Goal: Information Seeking & Learning: Learn about a topic

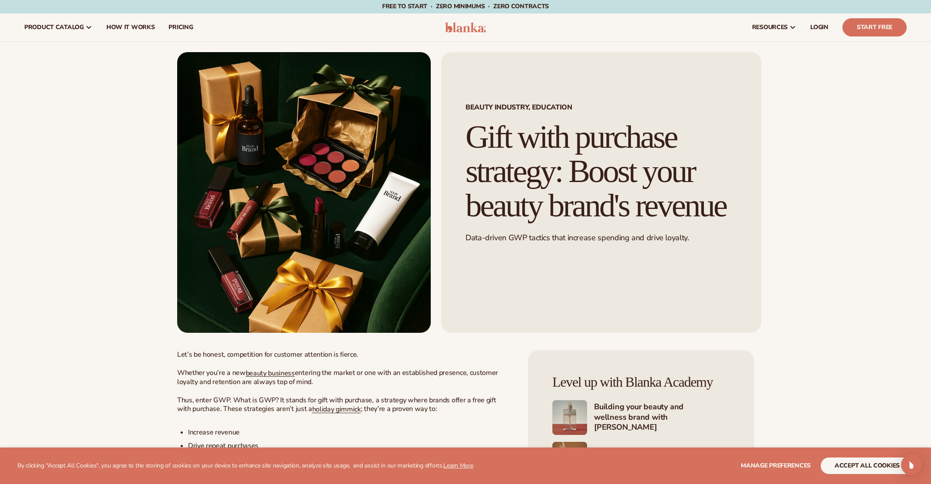
scroll to position [1, 0]
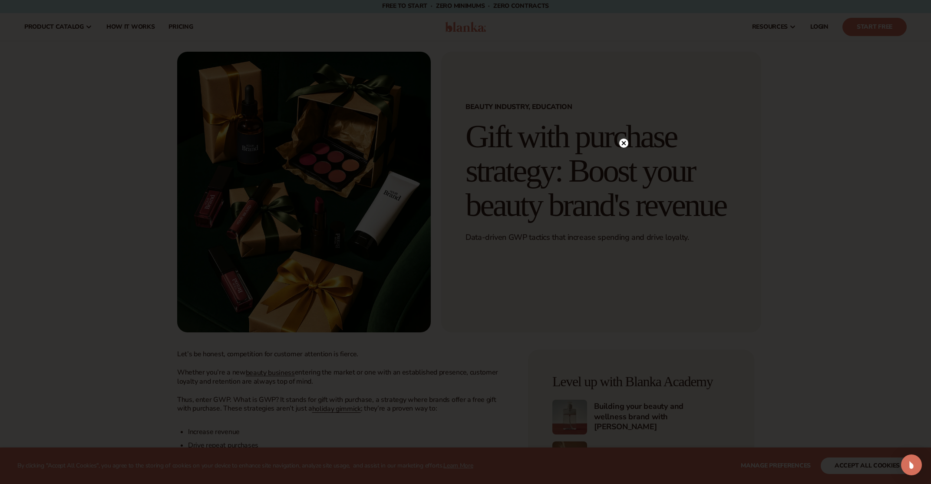
click at [621, 140] on icon at bounding box center [623, 143] width 9 height 9
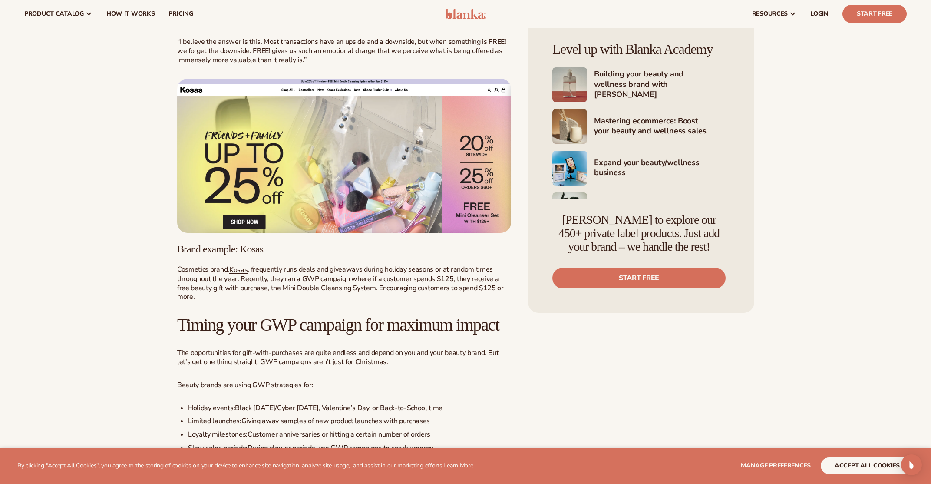
scroll to position [905, 0]
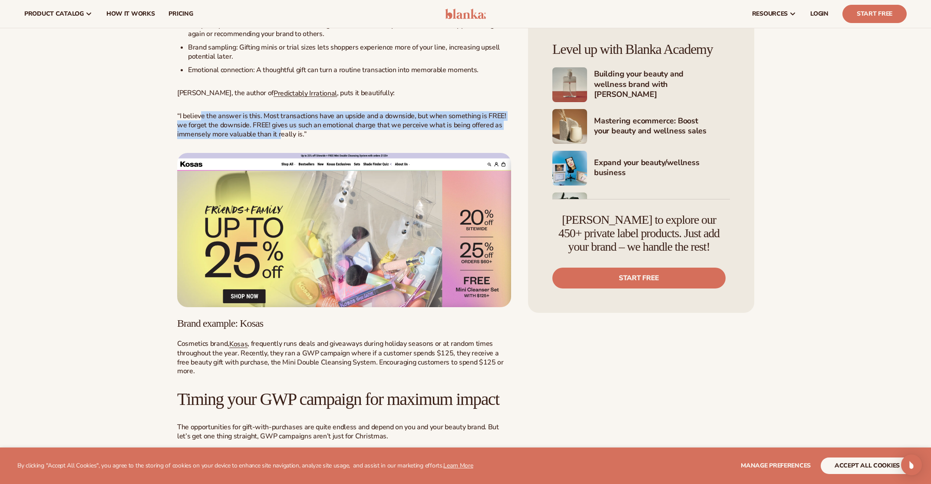
drag, startPoint x: 200, startPoint y: 135, endPoint x: 279, endPoint y: 151, distance: 80.6
click at [279, 139] on span "“I believe the answer is this. Most transactions have an upside and a downside,…" at bounding box center [341, 125] width 329 height 28
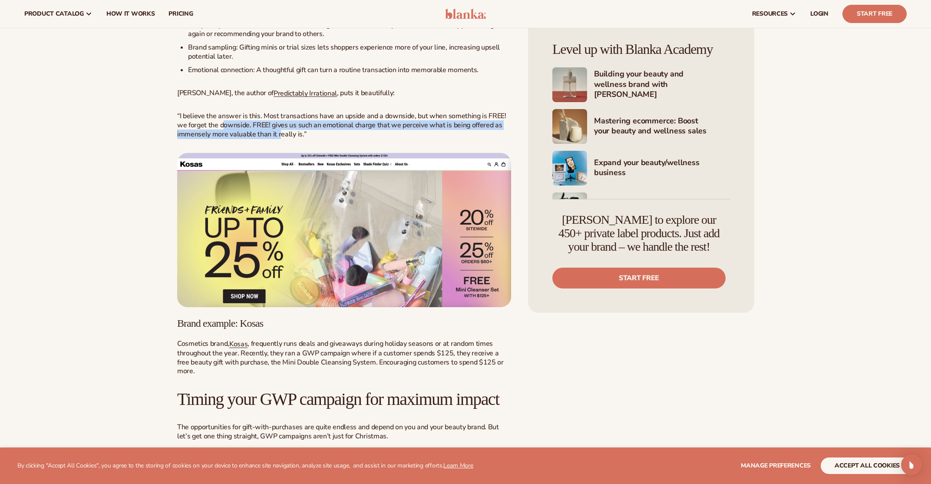
drag, startPoint x: 279, startPoint y: 152, endPoint x: 218, endPoint y: 141, distance: 62.7
click at [220, 139] on span "“I believe the answer is this. Most transactions have an upside and a downside,…" at bounding box center [341, 125] width 329 height 28
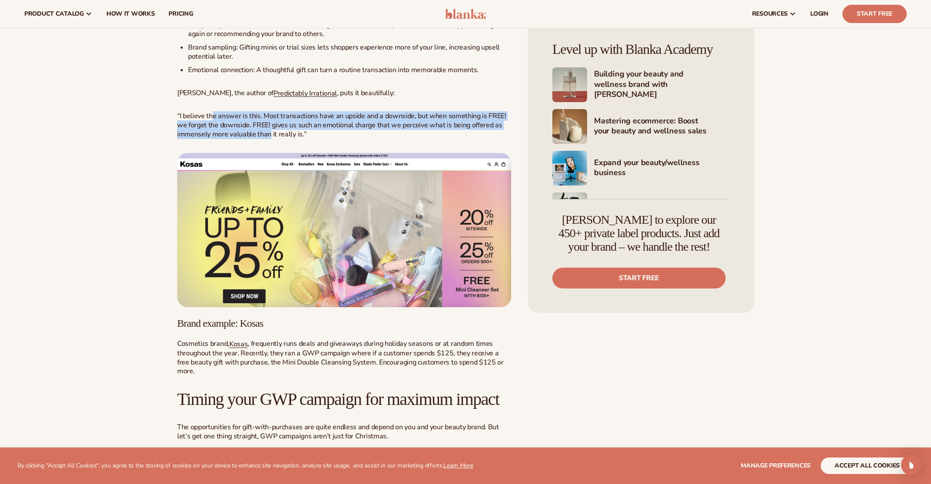
drag, startPoint x: 214, startPoint y: 138, endPoint x: 269, endPoint y: 156, distance: 58.4
click at [269, 139] on span "“I believe the answer is this. Most transactions have an upside and a downside,…" at bounding box center [341, 125] width 329 height 28
drag, startPoint x: 254, startPoint y: 152, endPoint x: 205, endPoint y: 136, distance: 50.8
click at [205, 136] on span "“I believe the answer is this. Most transactions have an upside and a downside,…" at bounding box center [341, 125] width 329 height 28
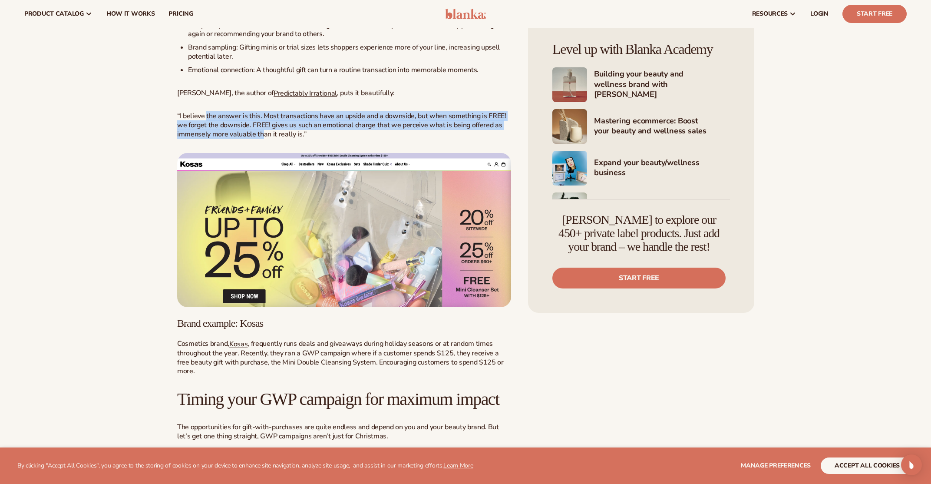
click at [205, 136] on span "“I believe the answer is this. Most transactions have an upside and a downside,…" at bounding box center [341, 125] width 329 height 28
drag, startPoint x: 205, startPoint y: 136, endPoint x: 253, endPoint y: 152, distance: 49.8
click at [253, 139] on span "“I believe the answer is this. Most transactions have an upside and a downside,…" at bounding box center [341, 125] width 329 height 28
drag, startPoint x: 253, startPoint y: 152, endPoint x: 202, endPoint y: 135, distance: 53.7
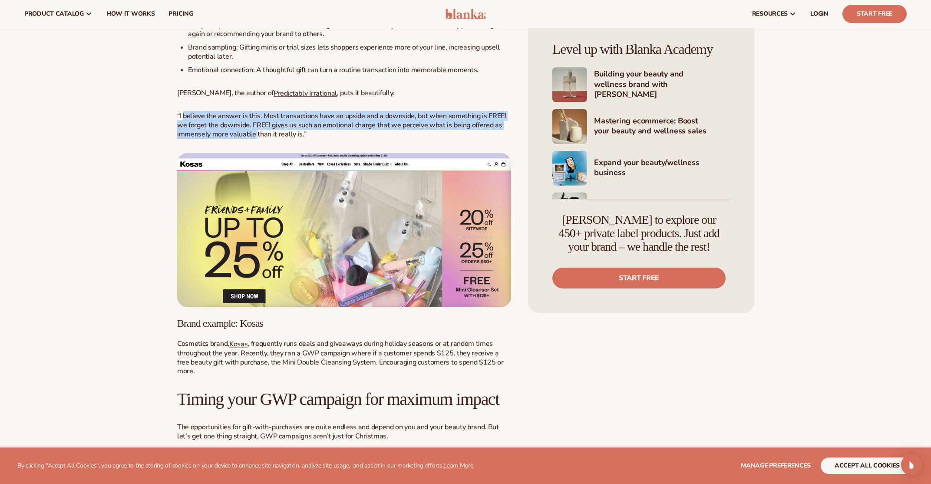
click at [202, 135] on span "“I believe the answer is this. Most transactions have an upside and a downside,…" at bounding box center [341, 125] width 329 height 28
drag, startPoint x: 204, startPoint y: 135, endPoint x: 271, endPoint y: 152, distance: 69.6
click at [271, 139] on span "“I believe the answer is this. Most transactions have an upside and a downside,…" at bounding box center [341, 125] width 329 height 28
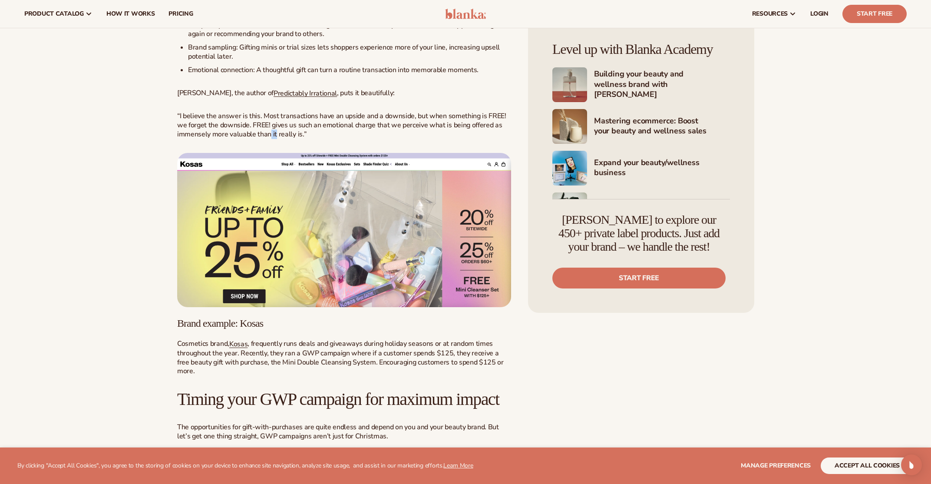
click at [270, 139] on span "“I believe the answer is this. Most transactions have an upside and a downside,…" at bounding box center [341, 125] width 329 height 28
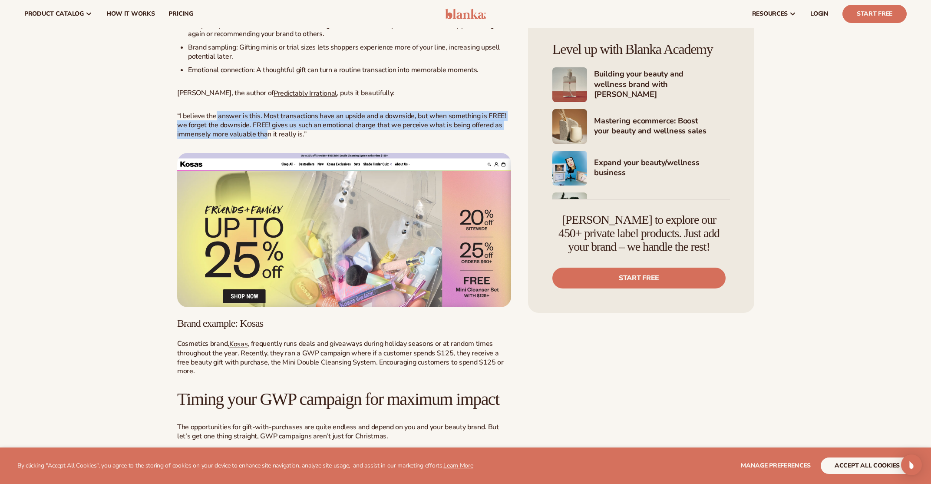
drag, startPoint x: 267, startPoint y: 150, endPoint x: 214, endPoint y: 139, distance: 53.8
click at [215, 139] on span "“I believe the answer is this. Most transactions have an upside and a downside,…" at bounding box center [341, 125] width 329 height 28
drag, startPoint x: 212, startPoint y: 139, endPoint x: 264, endPoint y: 153, distance: 53.3
click at [262, 139] on span "“I believe the answer is this. Most transactions have an upside and a downside,…" at bounding box center [341, 125] width 329 height 28
drag, startPoint x: 263, startPoint y: 154, endPoint x: 211, endPoint y: 139, distance: 53.2
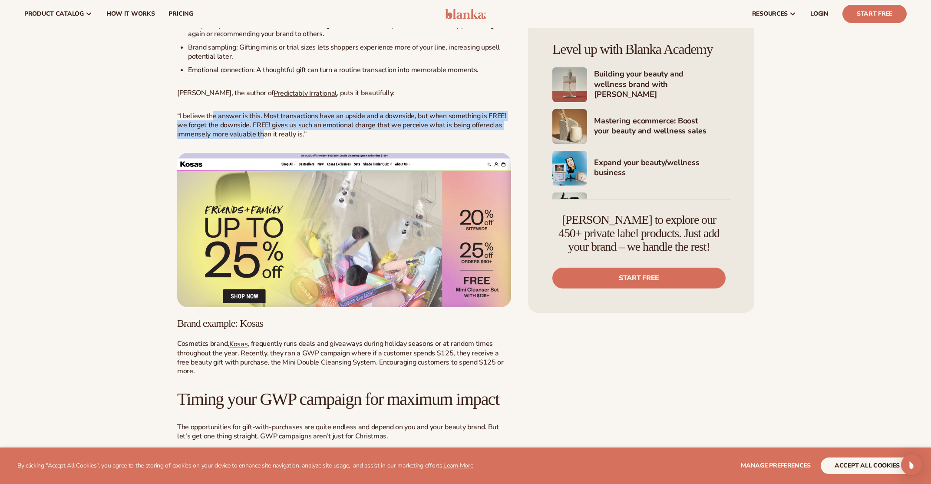
click at [211, 139] on span "“I believe the answer is this. Most transactions have an upside and a downside,…" at bounding box center [341, 125] width 329 height 28
drag, startPoint x: 211, startPoint y: 139, endPoint x: 259, endPoint y: 157, distance: 50.8
click at [259, 139] on span "“I believe the answer is this. Most transactions have an upside and a downside,…" at bounding box center [341, 125] width 329 height 28
drag, startPoint x: 259, startPoint y: 157, endPoint x: 203, endPoint y: 141, distance: 58.2
click at [203, 139] on span "“I believe the answer is this. Most transactions have an upside and a downside,…" at bounding box center [341, 125] width 329 height 28
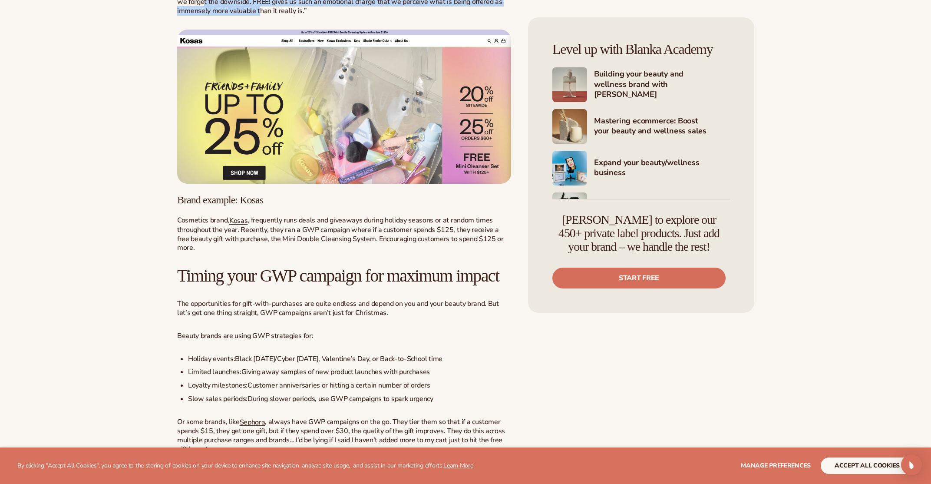
scroll to position [1031, 0]
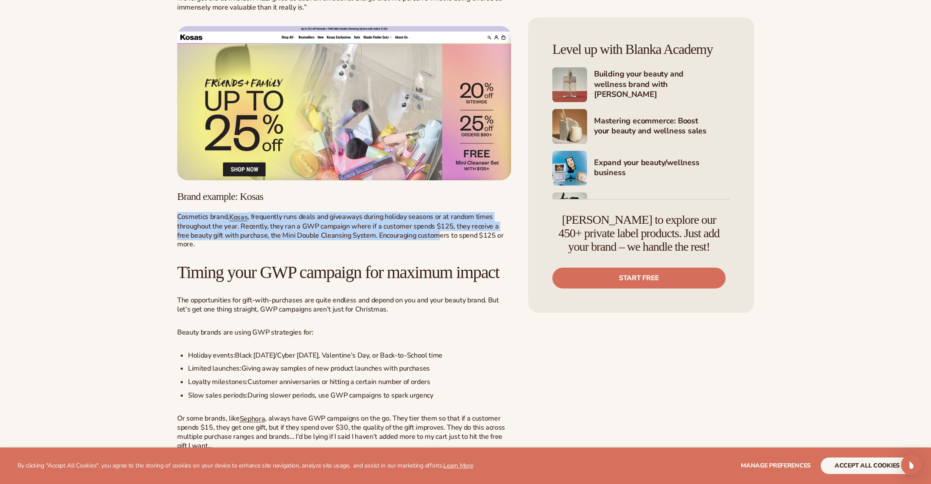
drag, startPoint x: 306, startPoint y: 232, endPoint x: 425, endPoint y: 256, distance: 121.4
click at [425, 256] on div "Let’s be honest, competition for customer attention is fierce. Whether you’re a…" at bounding box center [344, 462] width 334 height 2286
drag, startPoint x: 425, startPoint y: 256, endPoint x: 278, endPoint y: 232, distance: 148.7
click at [278, 232] on div "Let’s be honest, competition for customer attention is fierce. Whether you’re a…" at bounding box center [344, 462] width 334 height 2286
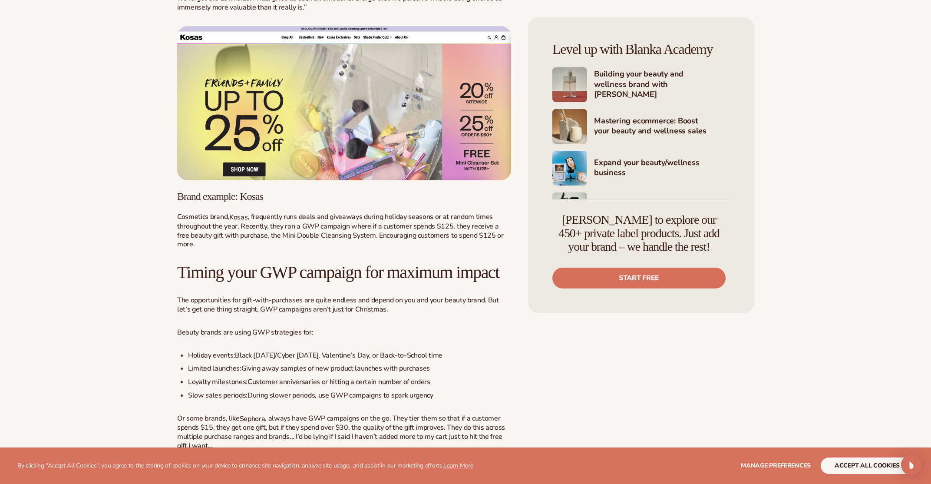
click at [307, 234] on span ", frequently runs deals and giveaways during holiday seasons or at random times…" at bounding box center [340, 230] width 327 height 37
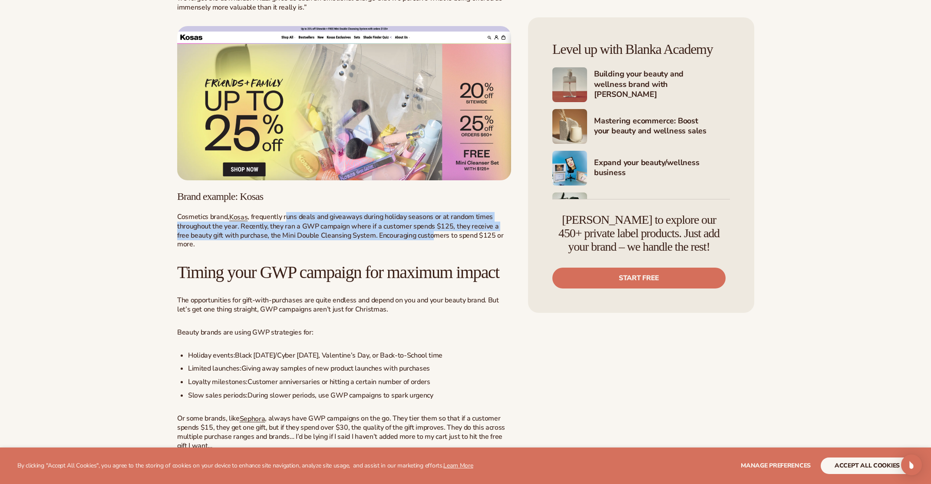
drag, startPoint x: 292, startPoint y: 238, endPoint x: 418, endPoint y: 258, distance: 127.8
click at [418, 249] on span ", frequently runs deals and giveaways during holiday seasons or at random times…" at bounding box center [340, 230] width 327 height 37
drag, startPoint x: 418, startPoint y: 258, endPoint x: 256, endPoint y: 229, distance: 164.4
click at [256, 230] on div "Let’s be honest, competition for customer attention is fierce. Whether you’re a…" at bounding box center [344, 462] width 334 height 2286
click at [256, 229] on div "Let’s be honest, competition for customer attention is fierce. Whether you’re a…" at bounding box center [344, 462] width 334 height 2286
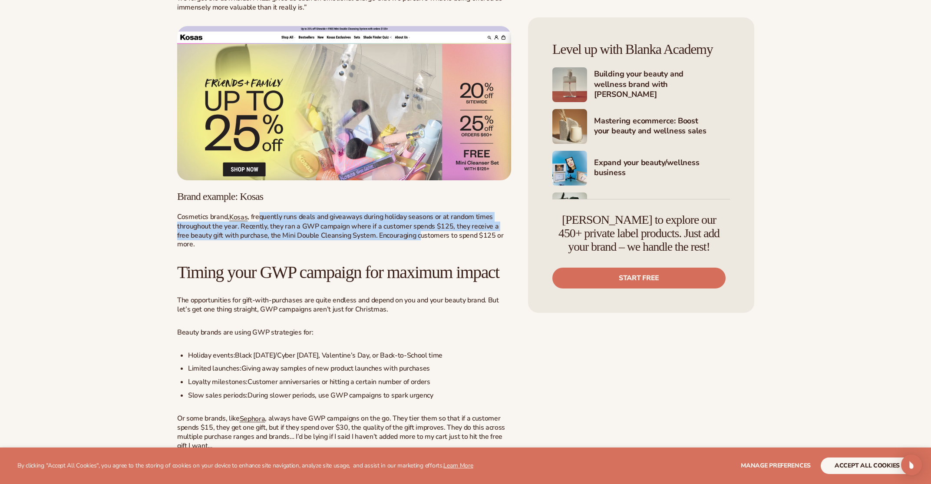
drag, startPoint x: 298, startPoint y: 243, endPoint x: 407, endPoint y: 258, distance: 109.9
click at [407, 249] on span ", frequently runs deals and giveaways during holiday seasons or at random times…" at bounding box center [340, 230] width 327 height 37
drag, startPoint x: 354, startPoint y: 251, endPoint x: 276, endPoint y: 233, distance: 80.7
click at [276, 233] on span ", frequently runs deals and giveaways during holiday seasons or at random times…" at bounding box center [340, 230] width 327 height 37
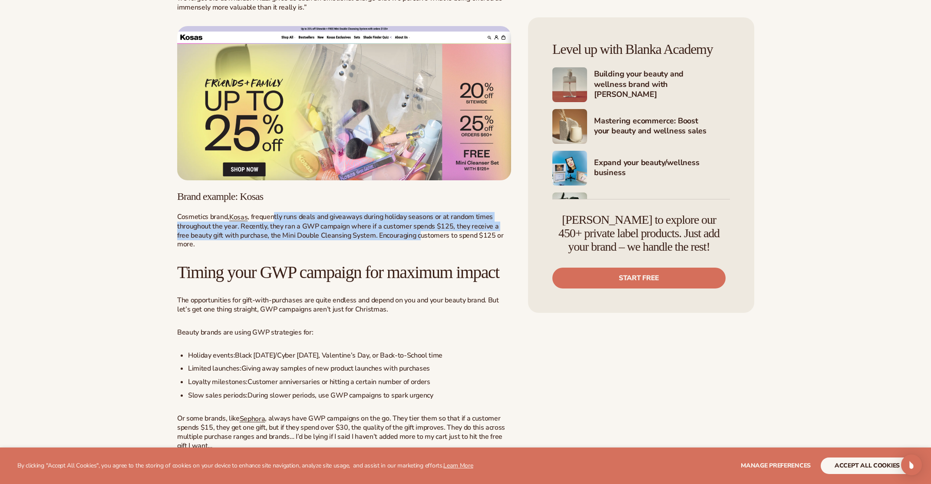
click at [276, 233] on span ", frequently runs deals and giveaways during holiday seasons or at random times…" at bounding box center [340, 230] width 327 height 37
drag, startPoint x: 272, startPoint y: 234, endPoint x: 389, endPoint y: 255, distance: 118.6
click at [389, 249] on span ", frequently runs deals and giveaways during holiday seasons or at random times…" at bounding box center [340, 230] width 327 height 37
drag, startPoint x: 388, startPoint y: 254, endPoint x: 252, endPoint y: 236, distance: 137.1
click at [252, 236] on span ", frequently runs deals and giveaways during holiday seasons or at random times…" at bounding box center [340, 230] width 327 height 37
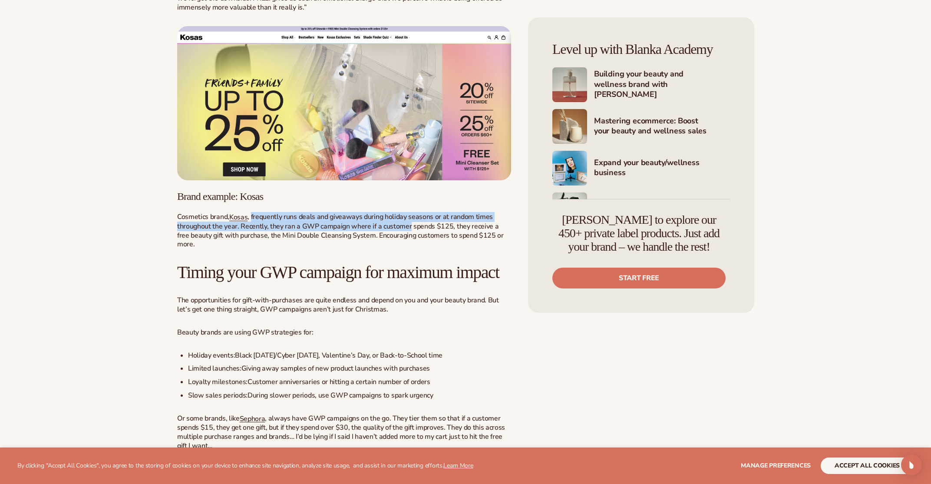
drag, startPoint x: 252, startPoint y: 236, endPoint x: 409, endPoint y: 249, distance: 158.2
click at [409, 249] on span ", frequently runs deals and giveaways during holiday seasons or at random times…" at bounding box center [340, 230] width 327 height 37
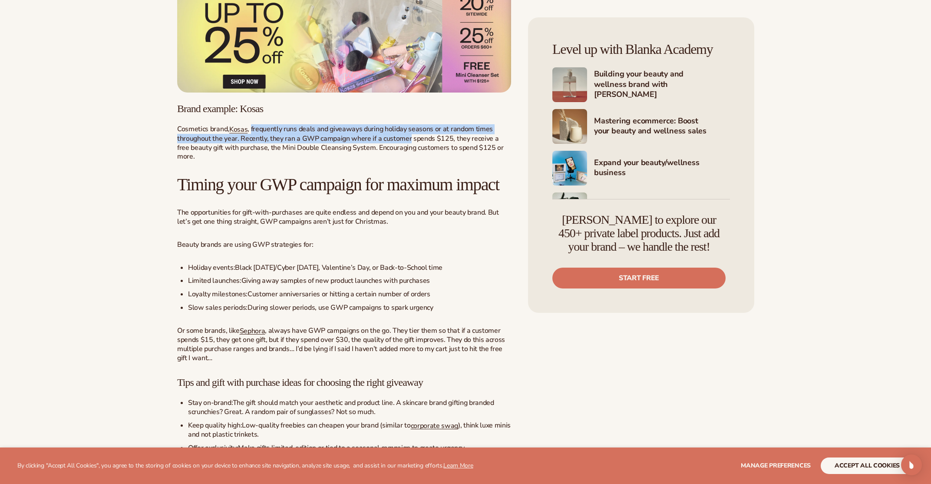
scroll to position [1120, 0]
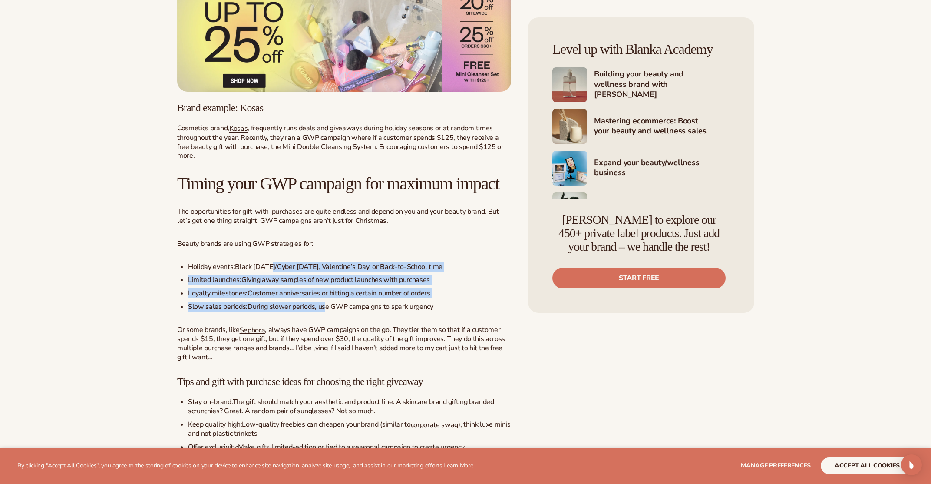
drag, startPoint x: 275, startPoint y: 299, endPoint x: 324, endPoint y: 333, distance: 60.5
click at [324, 311] on ul "Holiday events: Black [DATE]/Cyber [DATE], Valentine’s Day, or Back-to-School t…" at bounding box center [344, 286] width 334 height 49
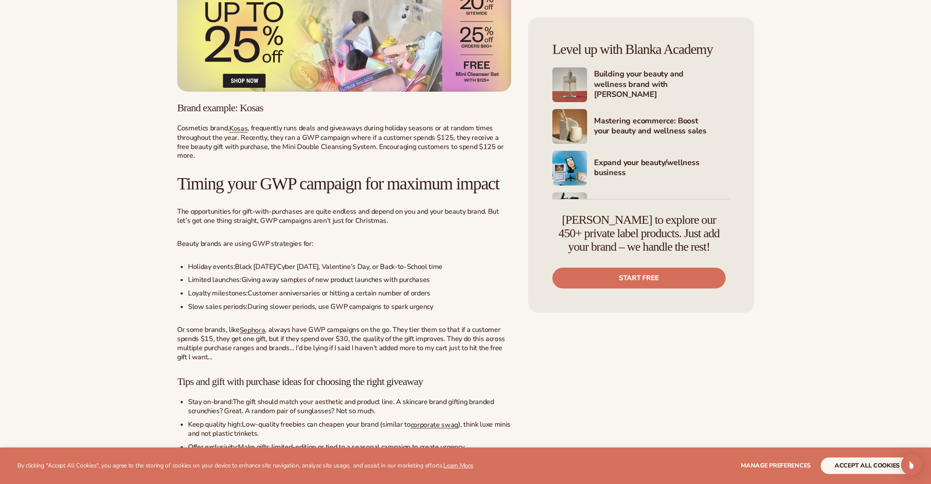
drag, startPoint x: 324, startPoint y: 333, endPoint x: 343, endPoint y: 334, distance: 18.3
click at [325, 311] on span "During slower periods, use GWP campaigns to spark urgency" at bounding box center [341, 307] width 186 height 10
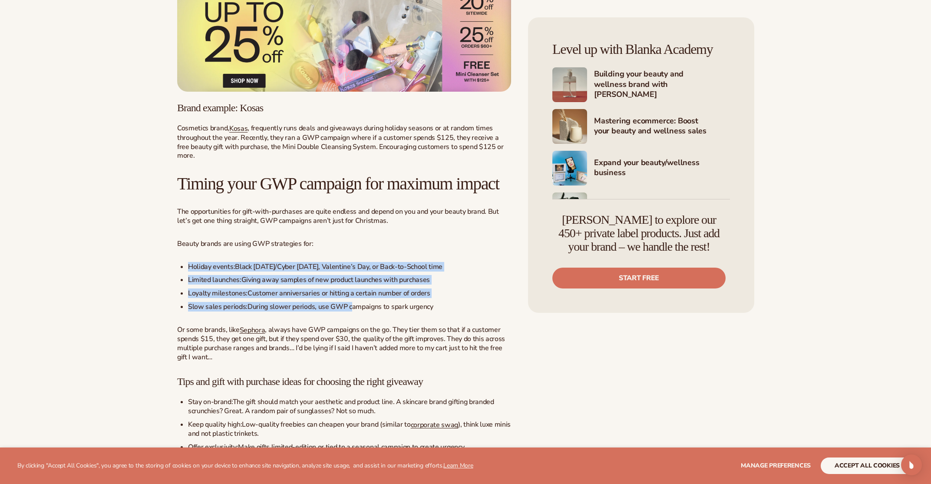
drag, startPoint x: 306, startPoint y: 328, endPoint x: 224, endPoint y: 289, distance: 90.5
click at [224, 289] on div "Let’s be honest, competition for customer attention is fierce. Whether you’re a…" at bounding box center [344, 374] width 334 height 2286
click at [231, 271] on span "Holiday events:" at bounding box center [211, 267] width 47 height 10
drag, startPoint x: 298, startPoint y: 321, endPoint x: 368, endPoint y: 340, distance: 73.0
click at [364, 311] on ul "Holiday events: Black [DATE]/Cyber [DATE], Valentine’s Day, or Back-to-School t…" at bounding box center [344, 286] width 334 height 49
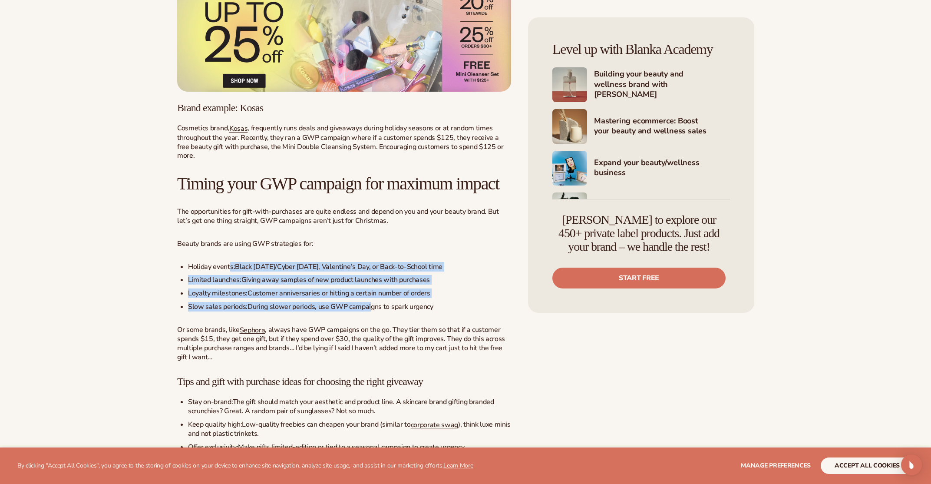
drag, startPoint x: 369, startPoint y: 340, endPoint x: 229, endPoint y: 294, distance: 147.2
click at [229, 294] on ul "Holiday events: Black [DATE]/Cyber [DATE], Valentine’s Day, or Back-to-School t…" at bounding box center [344, 286] width 334 height 49
click at [230, 271] on span "Holiday events:" at bounding box center [211, 267] width 47 height 10
drag, startPoint x: 230, startPoint y: 294, endPoint x: 387, endPoint y: 343, distance: 164.7
click at [387, 343] on div "Let’s be honest, competition for customer attention is fierce. Whether you’re a…" at bounding box center [344, 374] width 334 height 2286
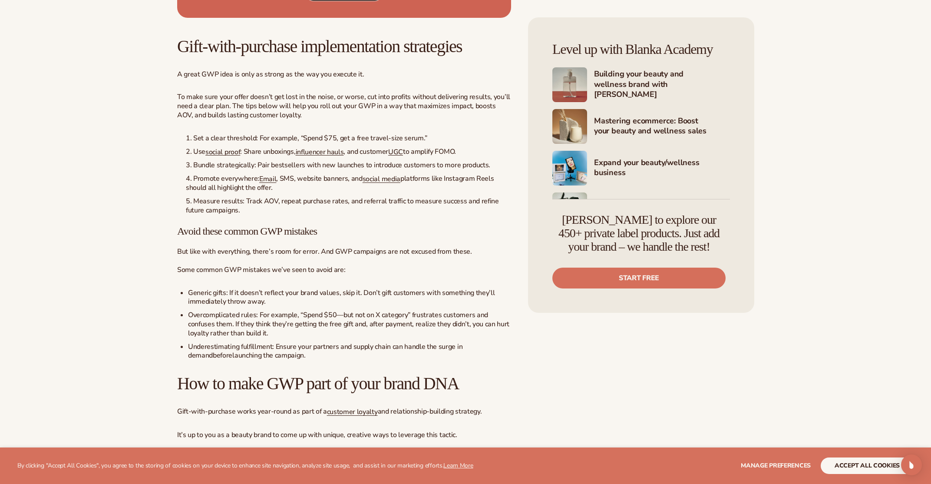
scroll to position [1689, 0]
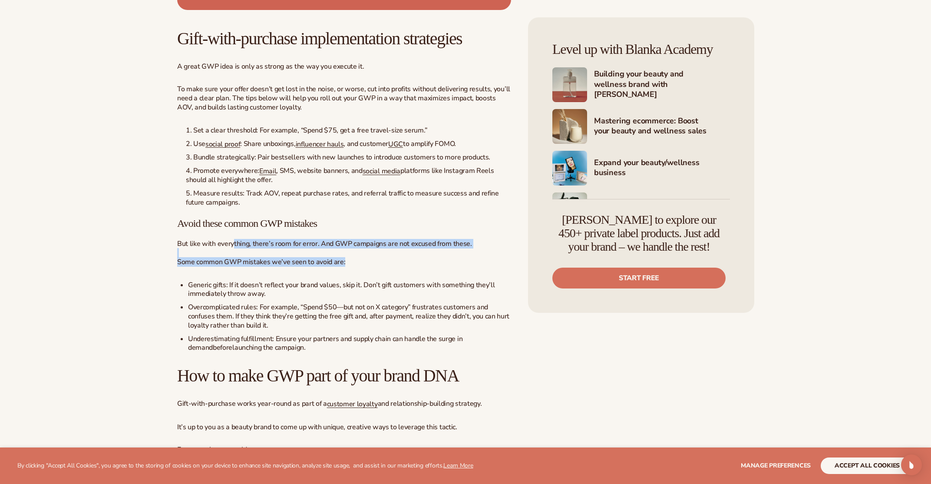
drag, startPoint x: 231, startPoint y: 275, endPoint x: 304, endPoint y: 301, distance: 76.5
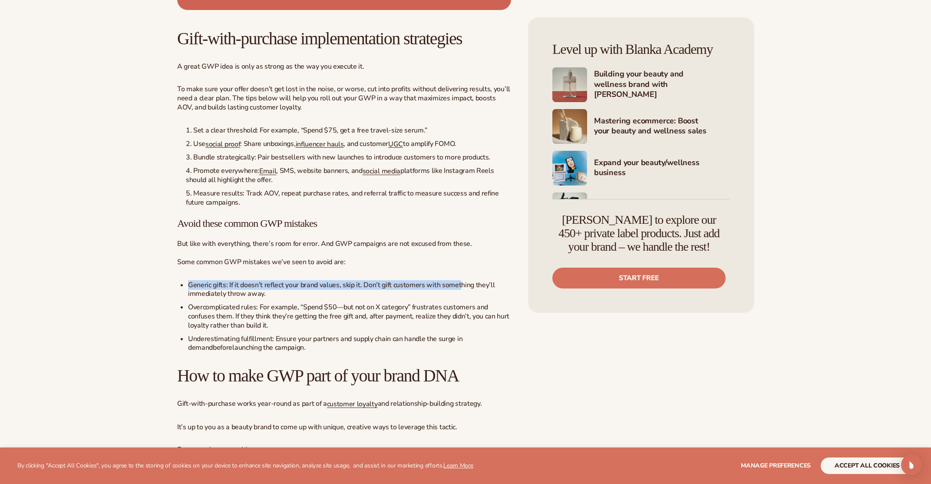
drag, startPoint x: 240, startPoint y: 311, endPoint x: 461, endPoint y: 317, distance: 221.1
click at [462, 299] on span ": If it doesn’t reflect your brand values, skip it. Don’t gift customers with s…" at bounding box center [341, 289] width 307 height 19
drag, startPoint x: 456, startPoint y: 317, endPoint x: 247, endPoint y: 310, distance: 209.4
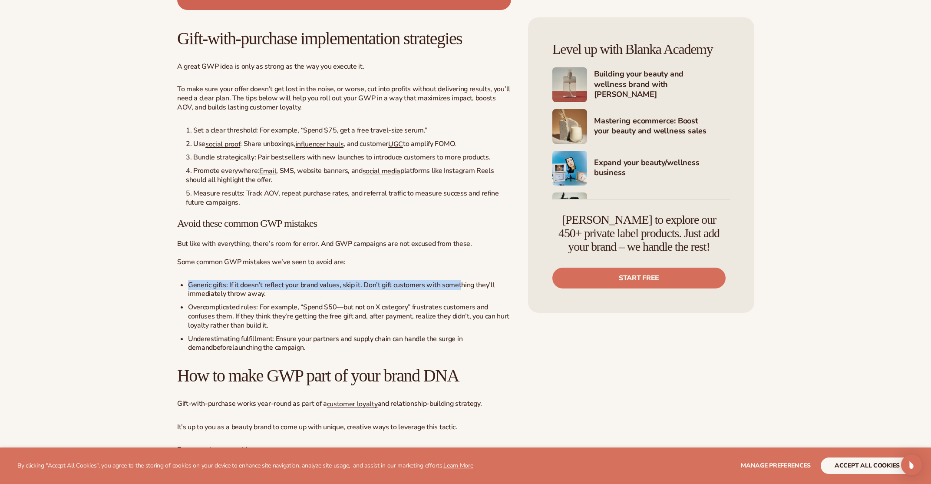
click at [235, 299] on span ": If it doesn’t reflect your brand values, skip it. Don’t gift customers with s…" at bounding box center [341, 289] width 307 height 19
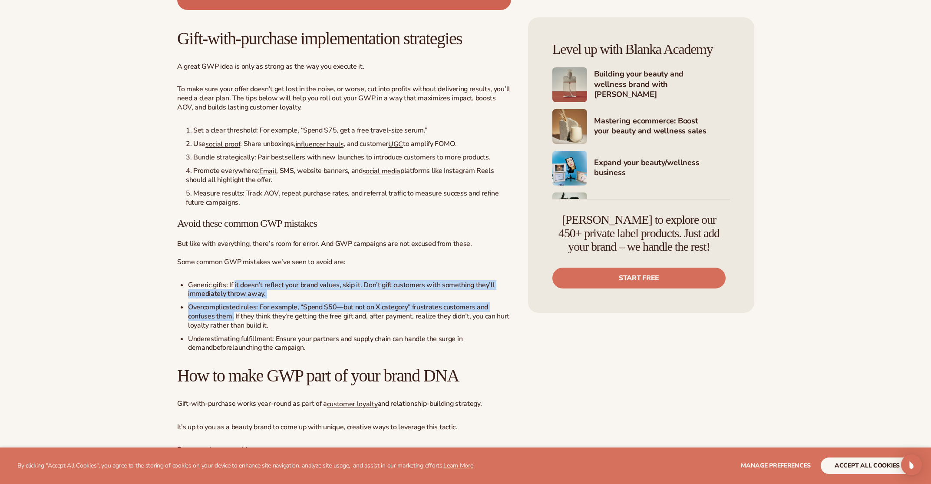
drag
click at [235, 349] on ul "Generic gifts : If it doesn’t reflect your brand values, skip it. Don’t gift cu…" at bounding box center [344, 317] width 334 height 72
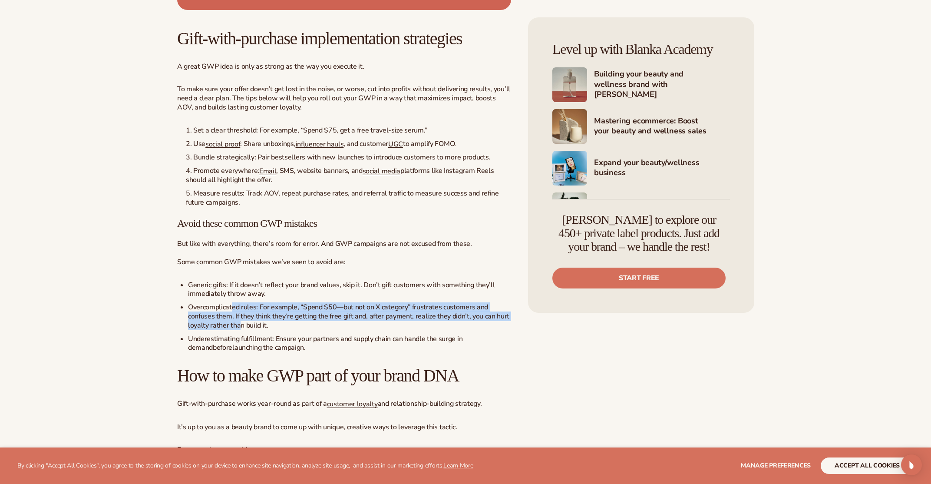
click at [231, 330] on li "Overcomplicated rules : For example, “Spend $50—but not on X category” frustrat…" at bounding box center [349, 316] width 323 height 27
click at [231, 312] on span "Overcomplicated rules" at bounding box center [222, 307] width 68 height 10
click at [237, 330] on li "Overcomplicated rules : For example, “Spend $50—but not on X category” frustrat…" at bounding box center [349, 316] width 323 height 27
click at [239, 330] on span ": For example, “Spend $50—but not on X category” frustrates customers and confu…" at bounding box center [348, 316] width 321 height 28
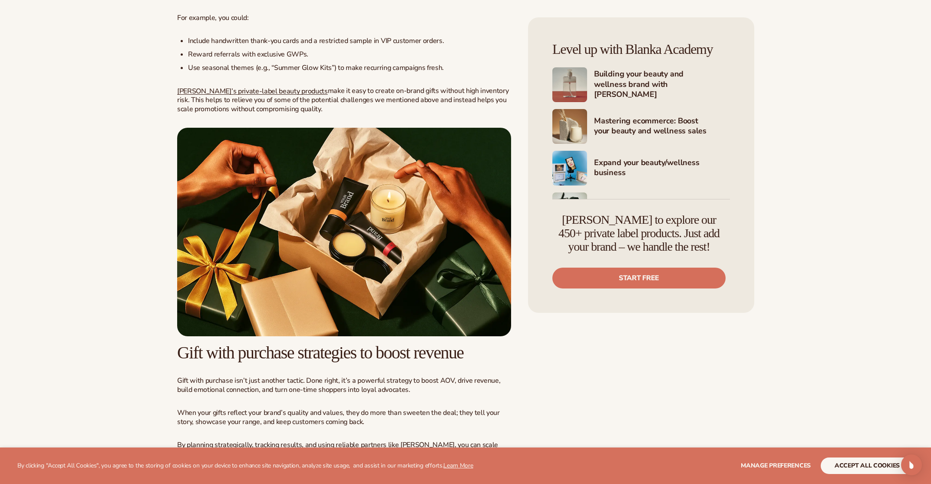
scroll to position [1997, 0]
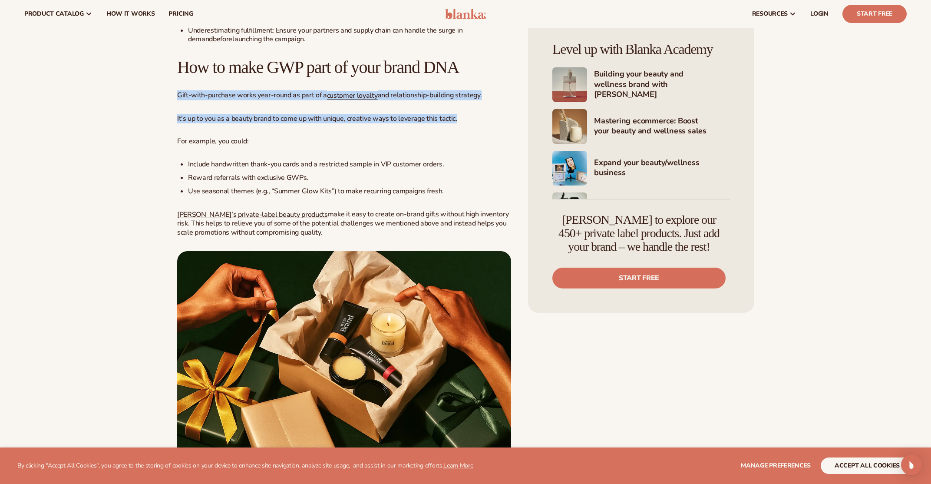
click at [391, 123] on span "It’s up to you as a beauty brand to come up with unique, creative ways to lever…" at bounding box center [317, 119] width 280 height 10
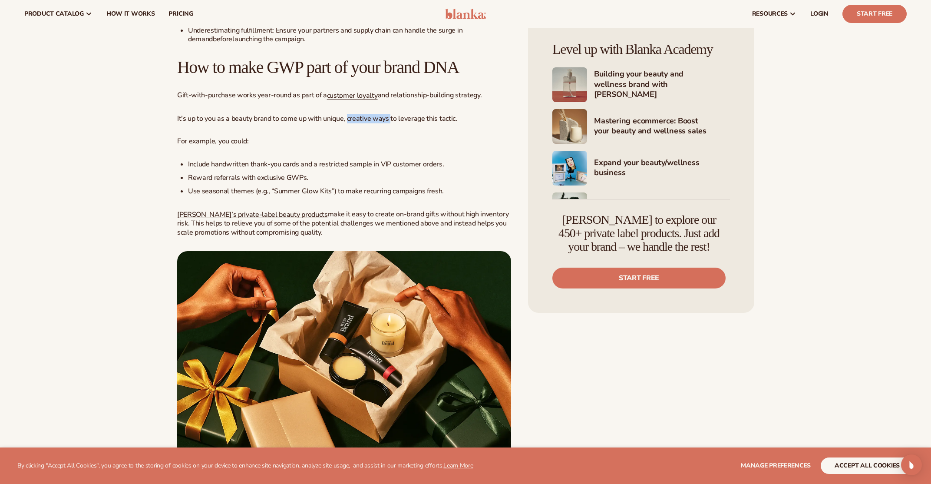
click at [298, 123] on span "It’s up to you as a beauty brand to come up with unique, creative ways to lever…" at bounding box center [317, 119] width 280 height 10
click at [241, 123] on span "It’s up to you as a beauty brand to come up with unique, creative ways to lever…" at bounding box center [317, 119] width 280 height 10
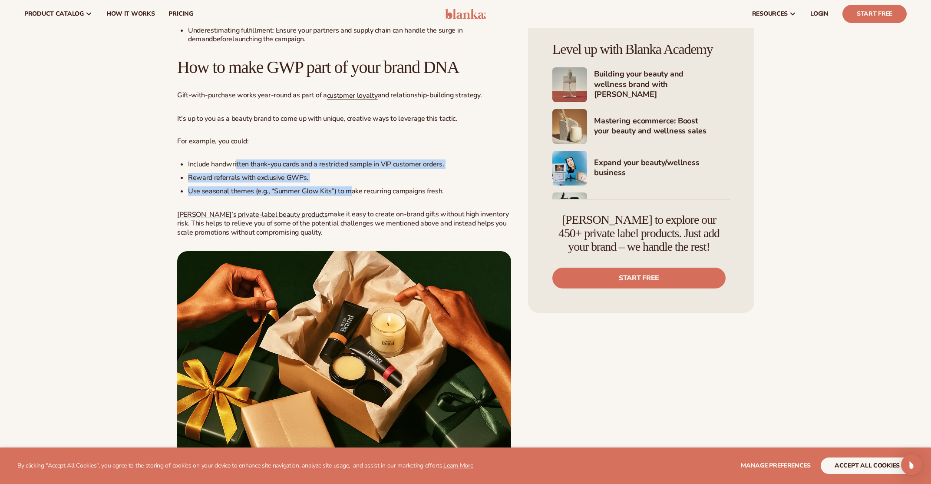
click at [349, 195] on ul "Include handwritten thank-you cards and a restricted sample in VIP customer ord…" at bounding box center [344, 178] width 334 height 36
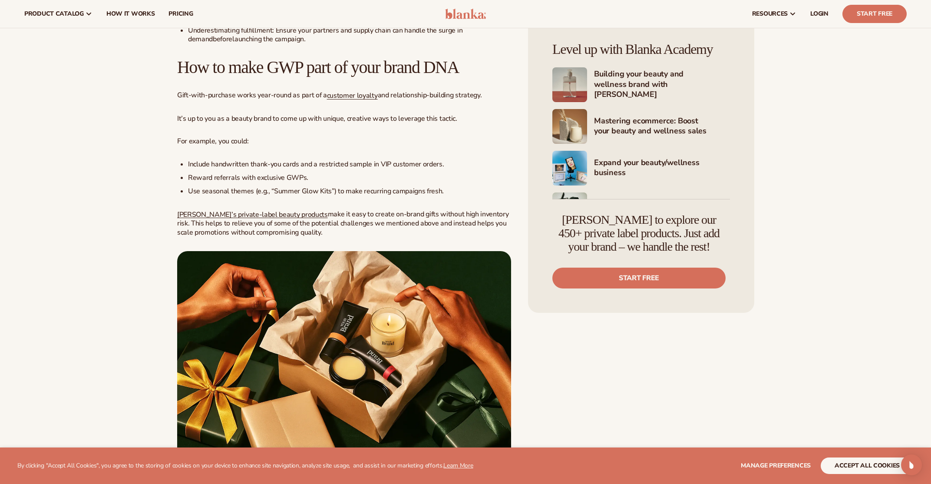
click at [352, 196] on span "Use seasonal themes (e.g., “Summer Glow Kits”) to make recurring campaigns fres…" at bounding box center [316, 191] width 256 height 10
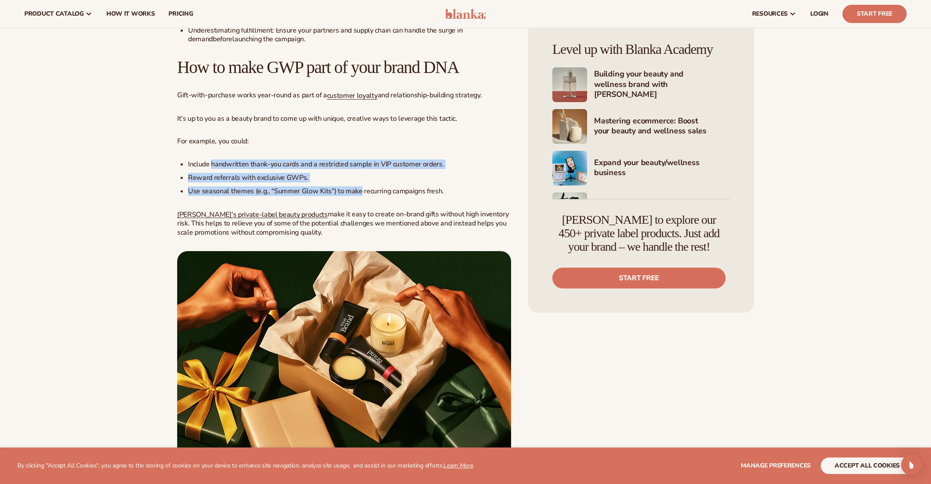
click at [244, 195] on ul "Include handwritten thank-you cards and a restricted sample in VIP customer ord…" at bounding box center [344, 178] width 334 height 36
click at [244, 169] on span "Include handwritten thank-you cards and a restricted sample in VIP customer ord…" at bounding box center [316, 164] width 256 height 10
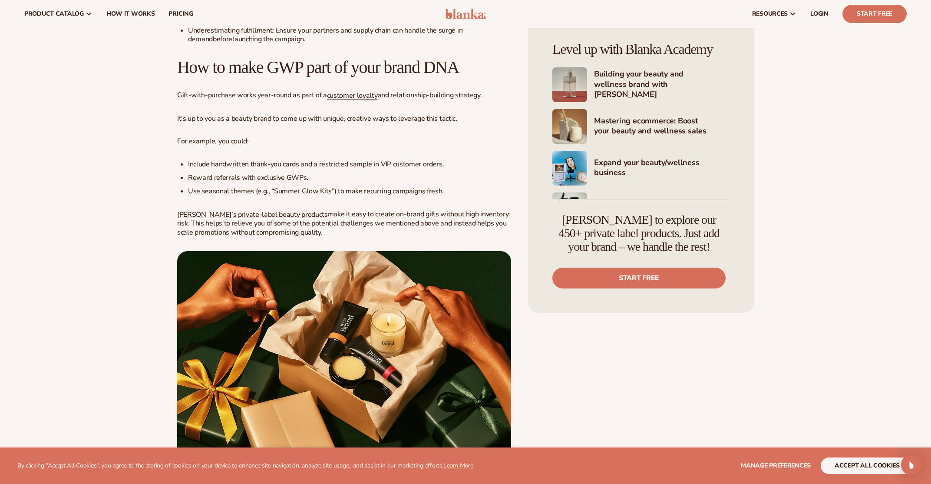
click at [383, 195] on ul "Include handwritten thank-you cards and a restricted sample in VIP customer ord…" at bounding box center [344, 178] width 334 height 36
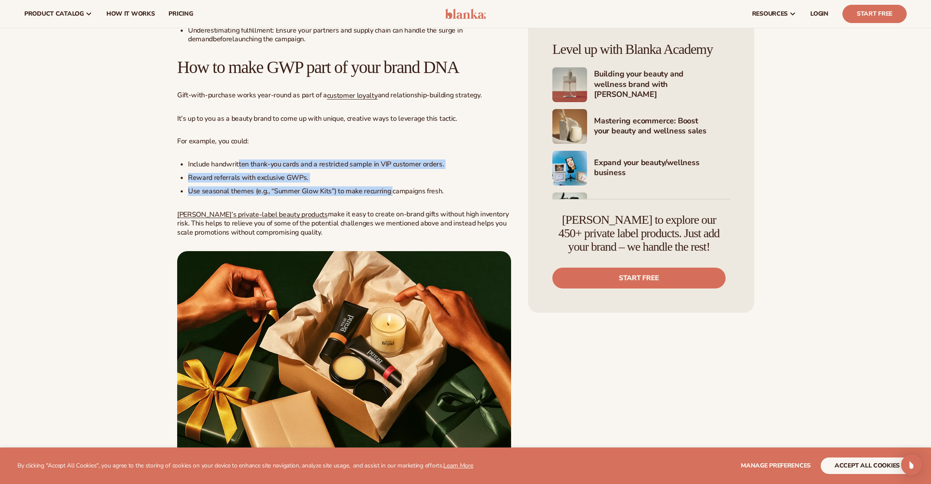
click at [239, 193] on ul "Include handwritten thank-you cards and a restricted sample in VIP customer ord…" at bounding box center [344, 178] width 334 height 36
click at [239, 169] on span "Include handwritten thank-you cards and a restricted sample in VIP customer ord…" at bounding box center [316, 164] width 256 height 10
click at [406, 195] on ul "Include handwritten thank-you cards and a restricted sample in VIP customer ord…" at bounding box center [344, 178] width 334 height 36
click at [406, 196] on span "Use seasonal themes (e.g., “Summer Glow Kits”) to make recurring campaigns fres…" at bounding box center [316, 191] width 256 height 10
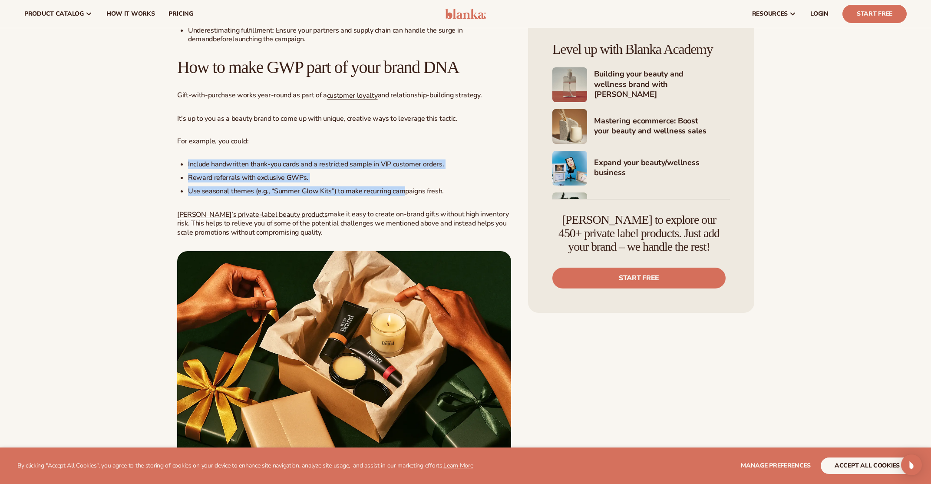
click at [388, 196] on span "Use seasonal themes (e.g., “Summer Glow Kits”) to make recurring campaigns fres…" at bounding box center [316, 191] width 256 height 10
click at [242, 195] on ul "Include handwritten thank-you cards and a restricted sample in VIP customer ord…" at bounding box center [344, 178] width 334 height 36
click at [242, 182] on span "Reward referrals with exclusive GWPs." at bounding box center [248, 178] width 120 height 10
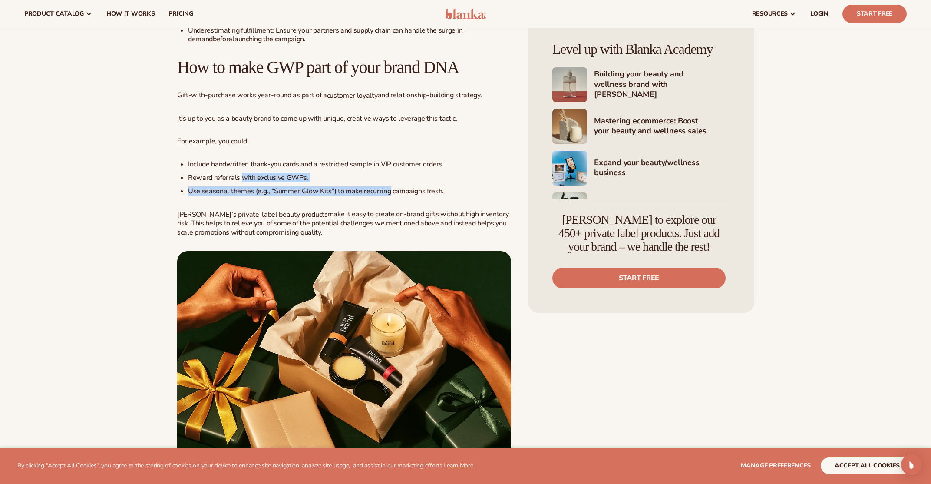
click at [369, 195] on ul "Include handwritten thank-you cards and a restricted sample in VIP customer ord…" at bounding box center [344, 178] width 334 height 36
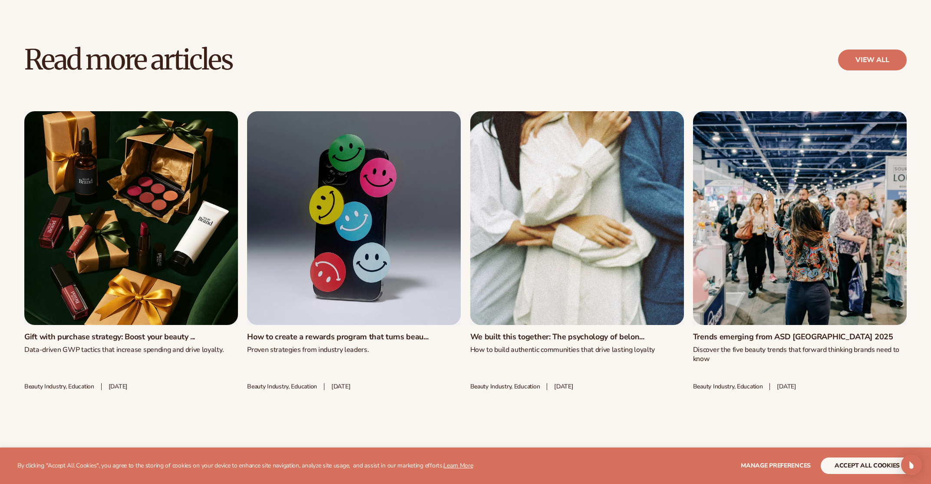
scroll to position [2692, 0]
